Goal: Transaction & Acquisition: Purchase product/service

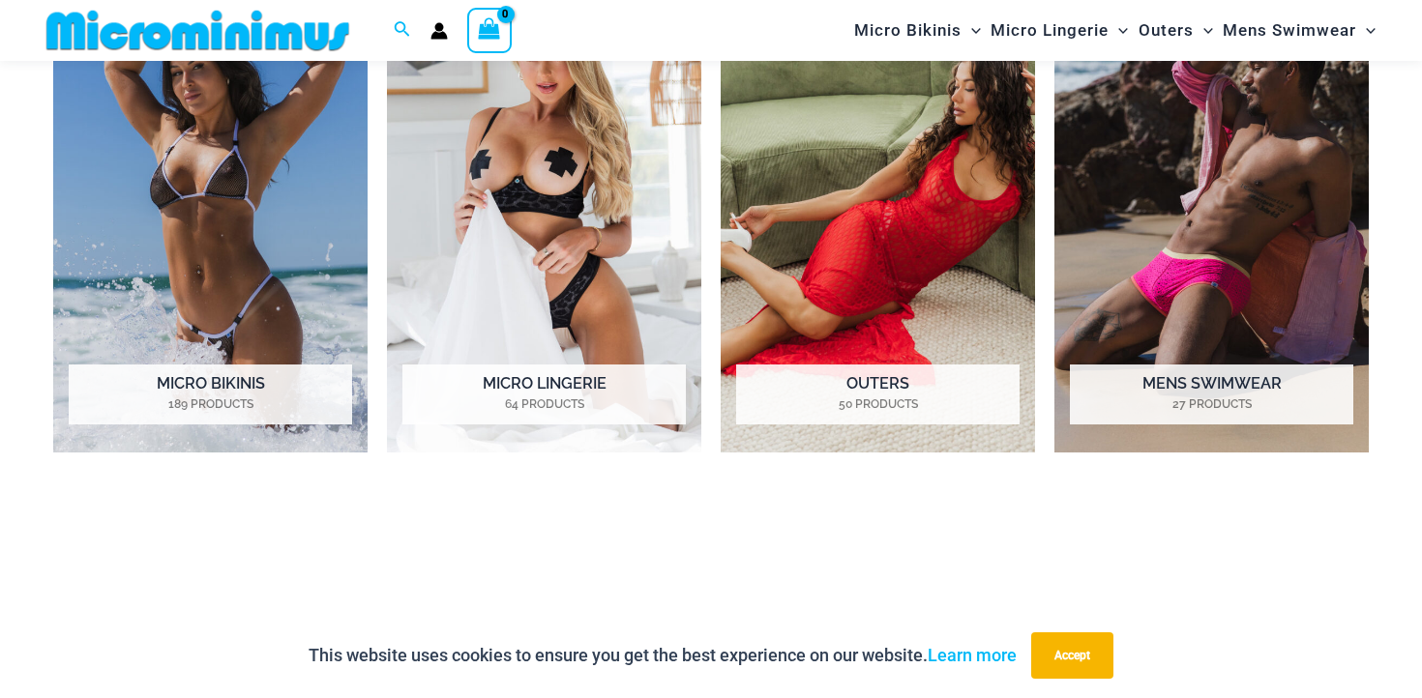
scroll to position [1593, 0]
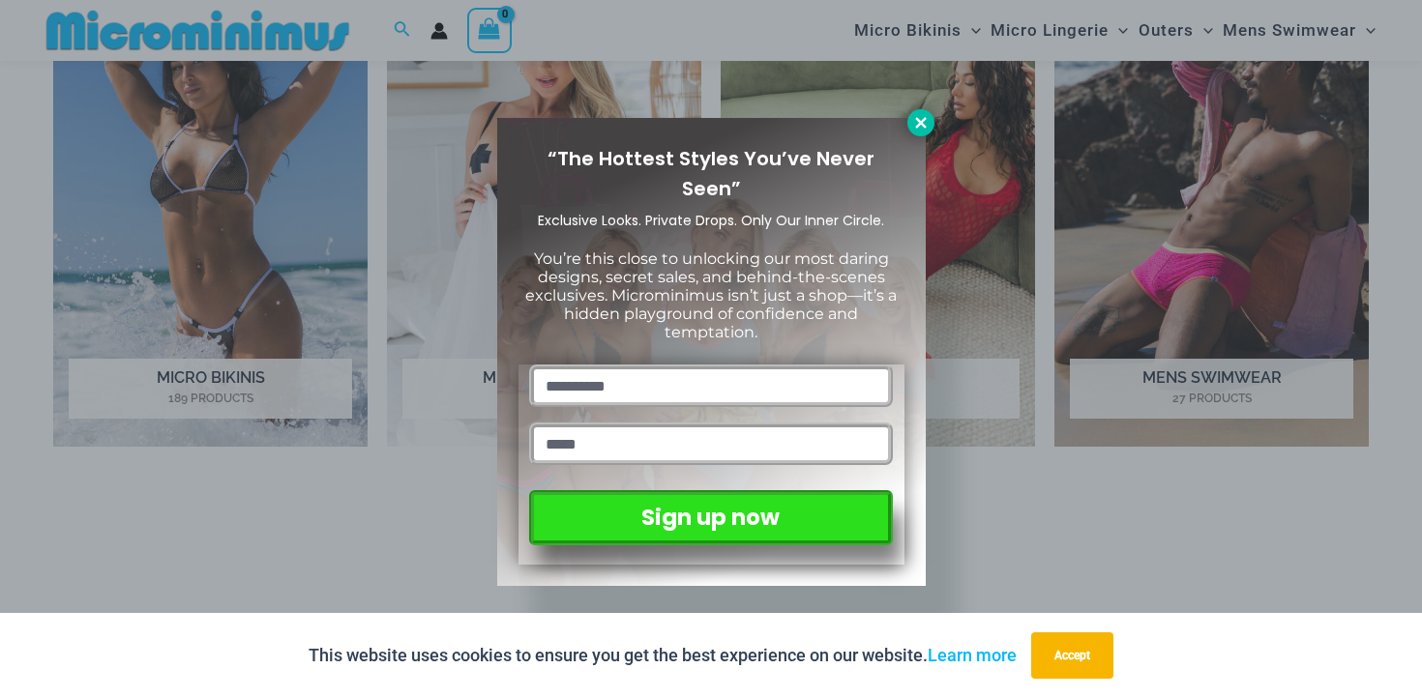
click at [916, 114] on icon at bounding box center [920, 122] width 17 height 17
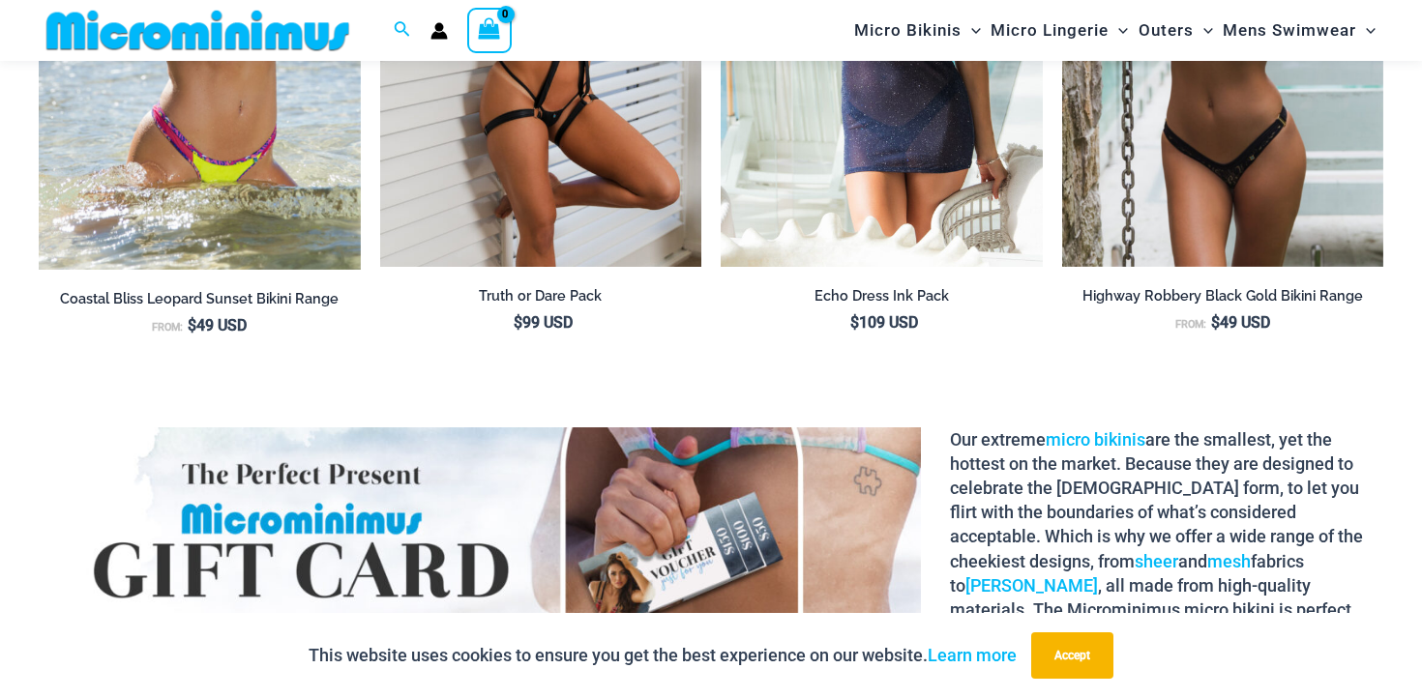
scroll to position [2370, 0]
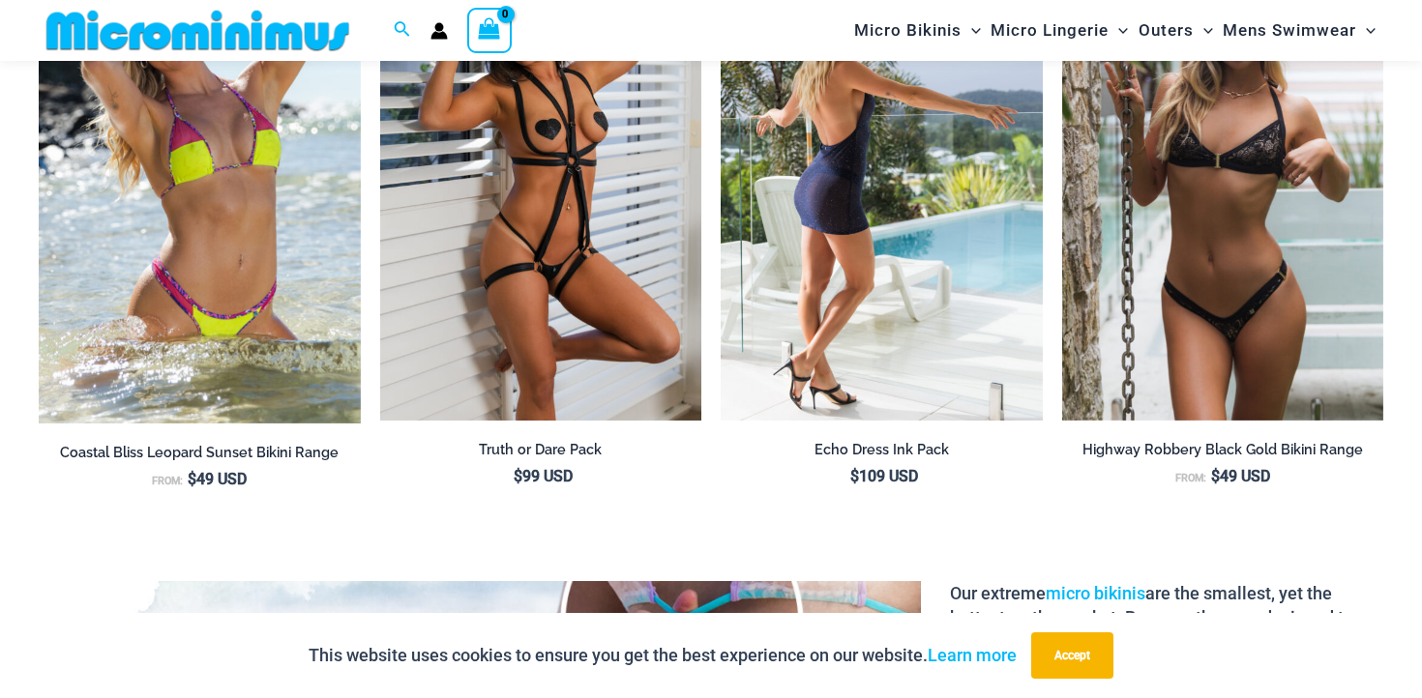
click at [841, 216] on img at bounding box center [881, 179] width 322 height 483
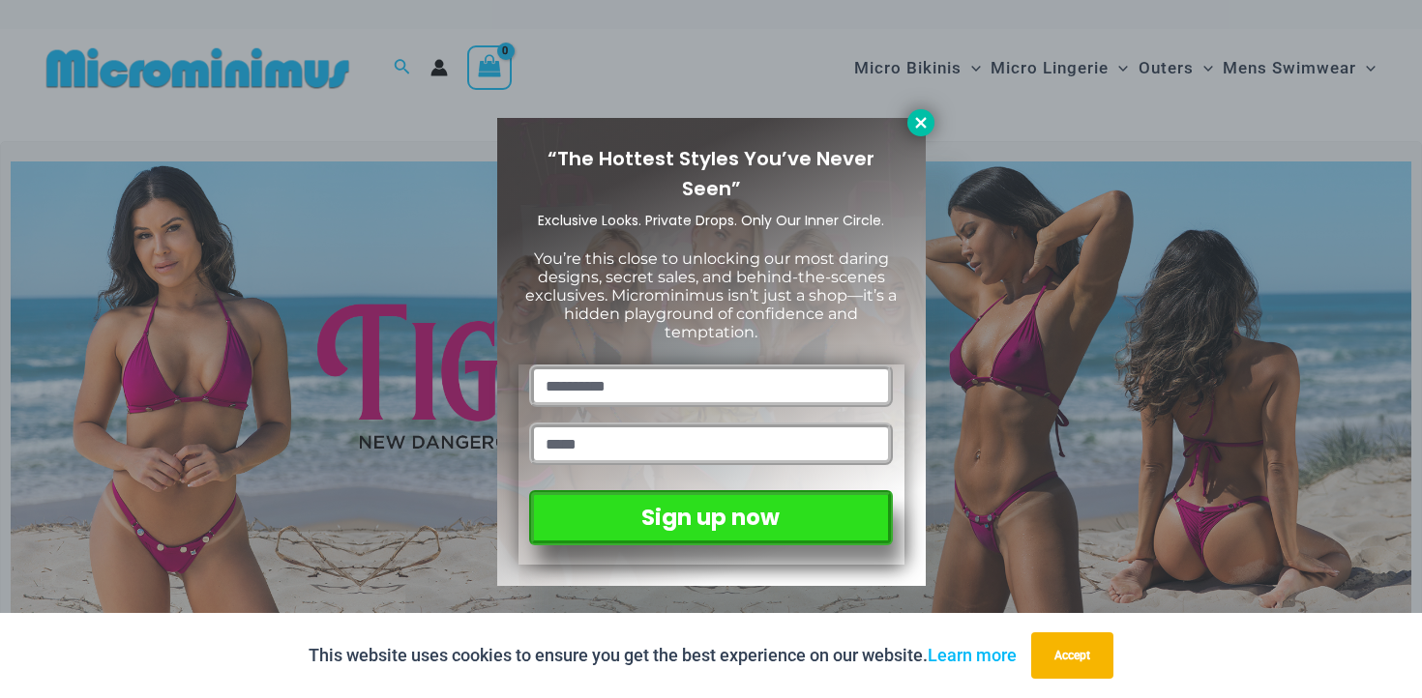
click at [918, 124] on icon at bounding box center [920, 122] width 11 height 11
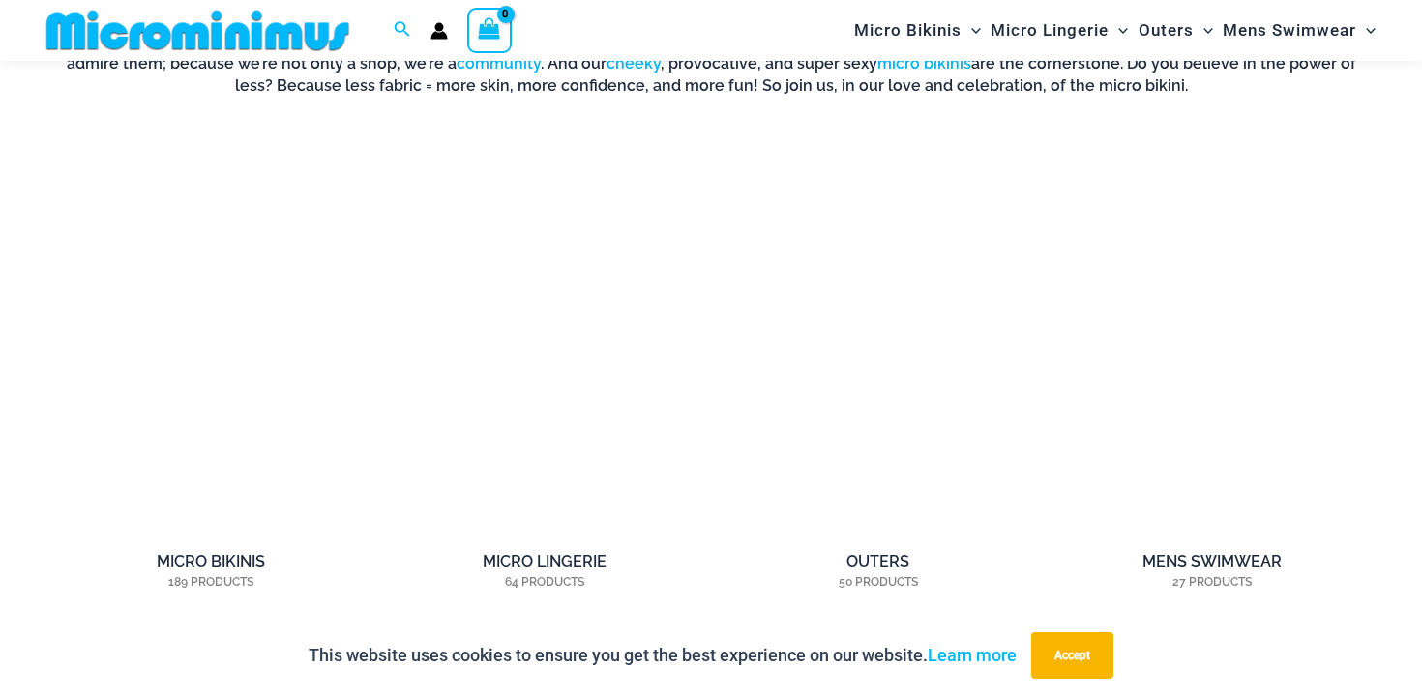
scroll to position [1528, 0]
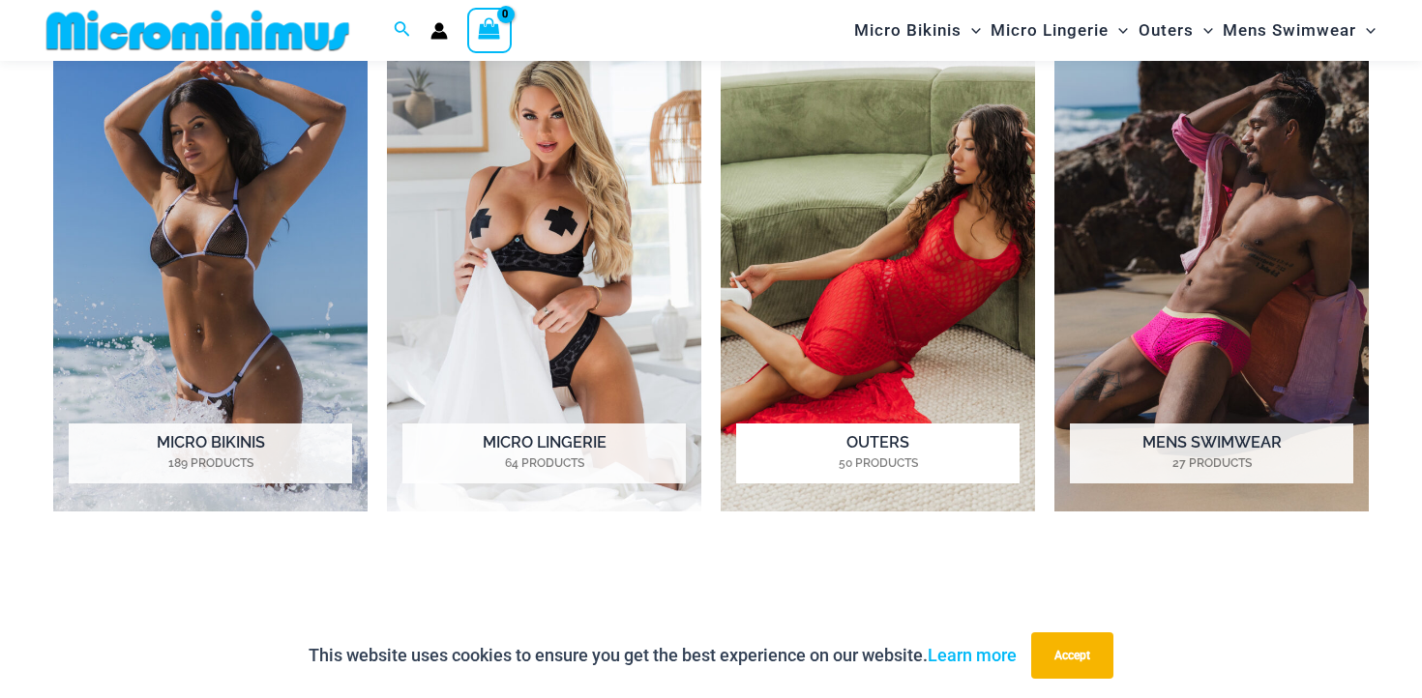
click at [978, 281] on img "Visit product category Outers" at bounding box center [877, 268] width 314 height 485
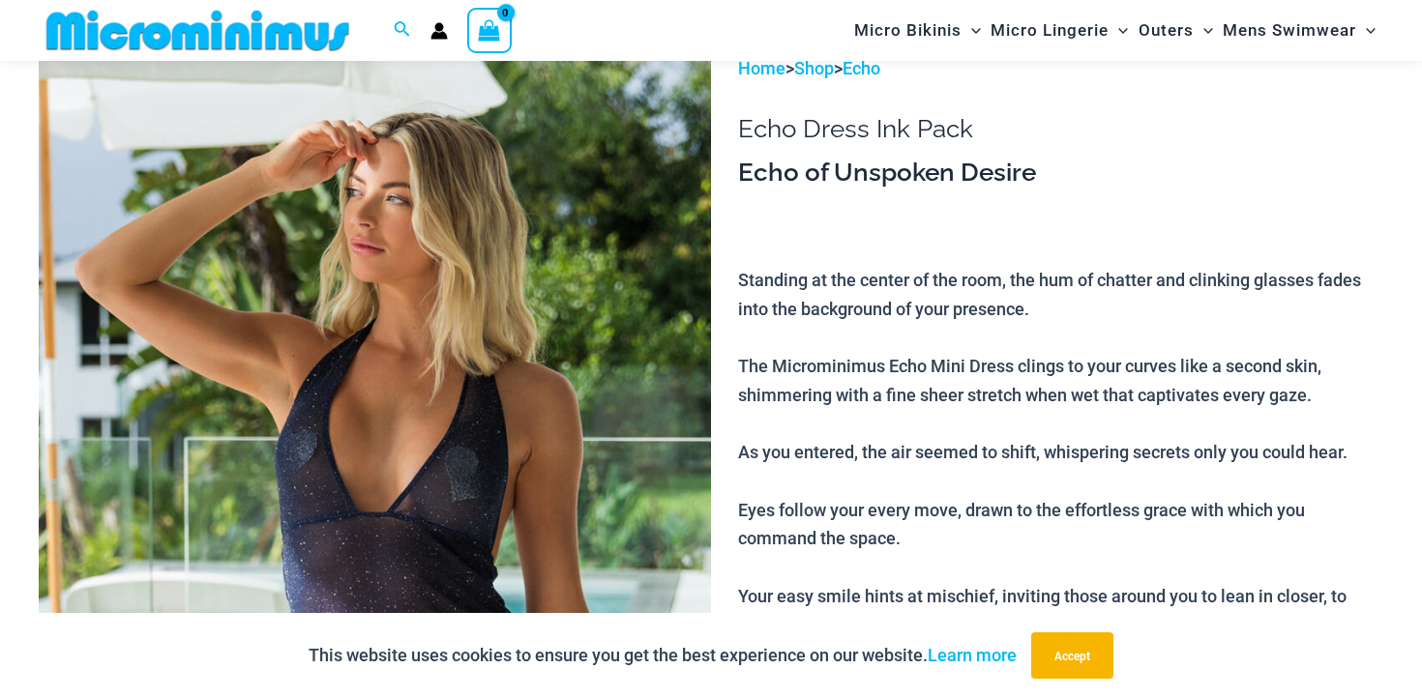
scroll to position [226, 0]
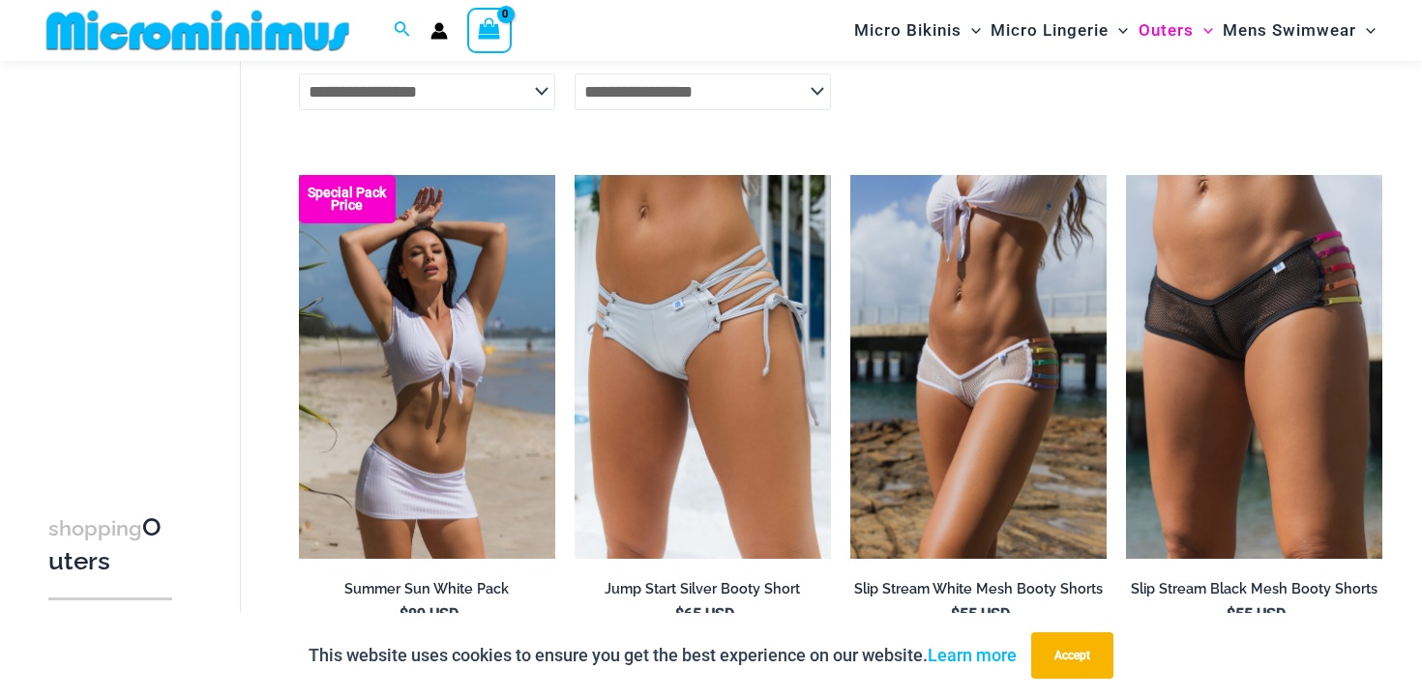
scroll to position [4053, 0]
